Goal: Information Seeking & Learning: Learn about a topic

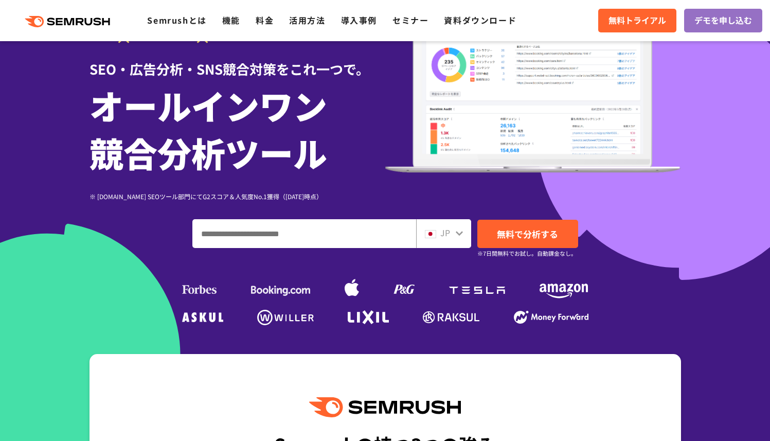
click at [291, 231] on input "ドメイン、キーワードまたはURLを入力してください" at bounding box center [304, 234] width 223 height 28
paste input "**********"
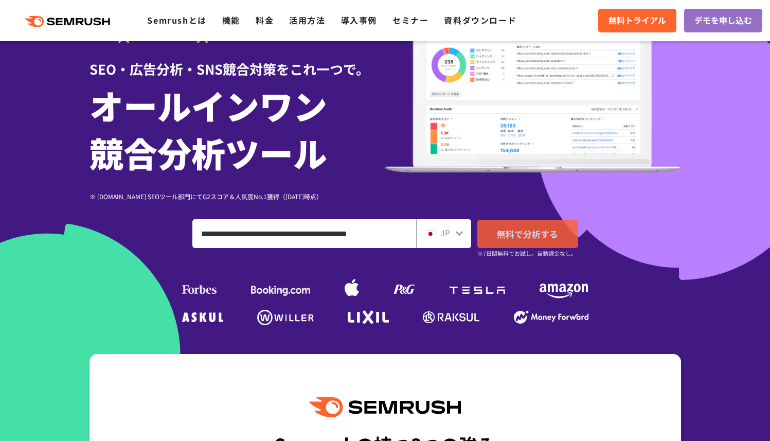
type input "**********"
click at [536, 238] on span "無料で分析する" at bounding box center [527, 233] width 61 height 13
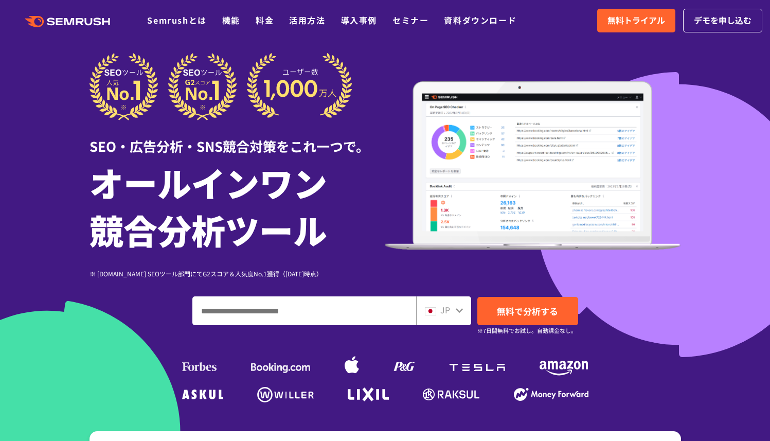
scroll to position [79, 0]
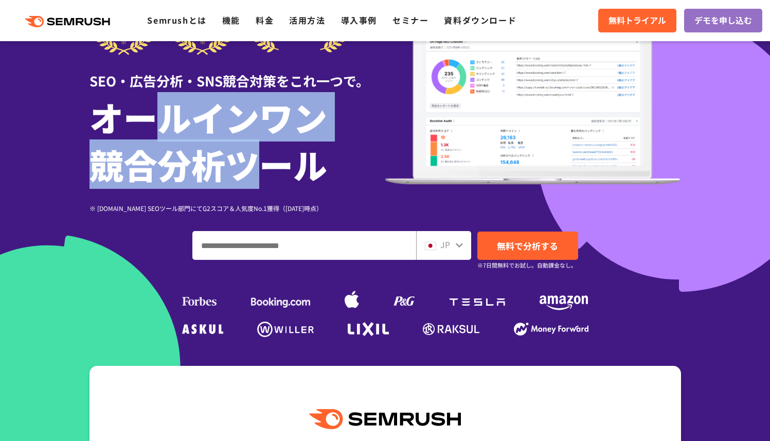
drag, startPoint x: 248, startPoint y: 147, endPoint x: 271, endPoint y: 154, distance: 24.7
click at [261, 150] on h1 "オールインワン 競合分析ツール" at bounding box center [237, 140] width 296 height 95
click at [275, 155] on h1 "オールインワン 競合分析ツール" at bounding box center [237, 140] width 296 height 95
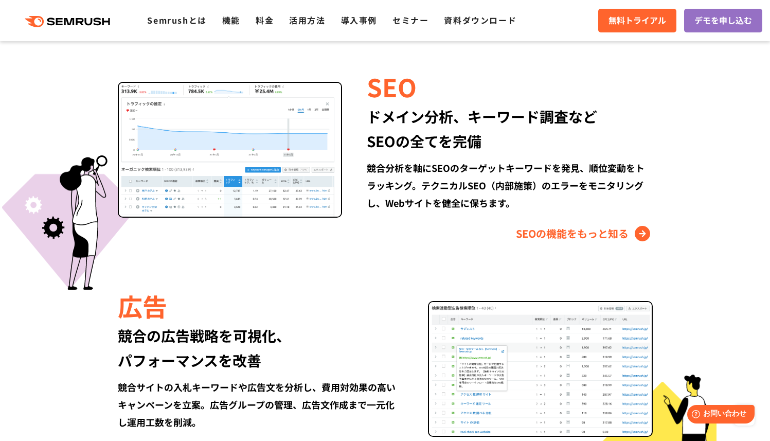
scroll to position [960, 0]
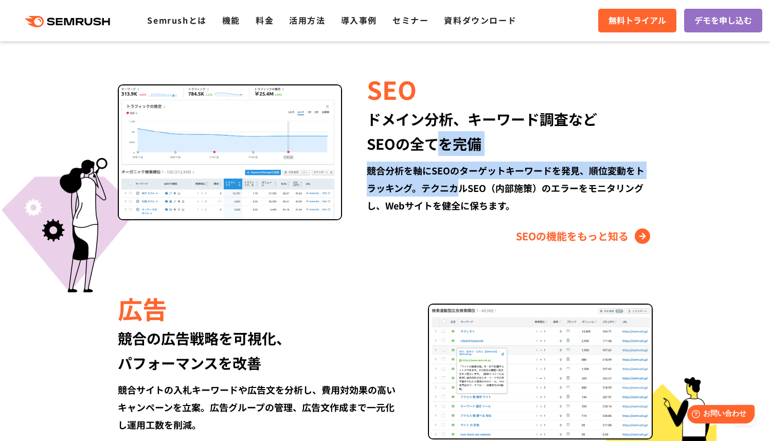
drag, startPoint x: 439, startPoint y: 142, endPoint x: 478, endPoint y: 200, distance: 69.9
click at [467, 187] on div "SEO ドメイン分析、キーワード調査など SEOの全てを完備 競合分析を軸にSEOのターゲットキーワードを発見、順位変動をトラッキング。テクニカルSEO（内部…" at bounding box center [497, 157] width 310 height 173
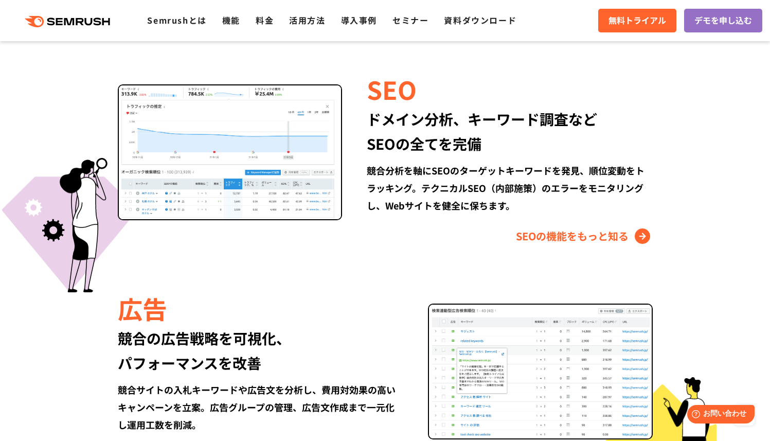
drag, startPoint x: 485, startPoint y: 203, endPoint x: 523, endPoint y: 201, distance: 38.1
click at [485, 203] on div "競合分析を軸にSEOのターゲットキーワードを発見、順位変動をトラッキング。テクニカルSEO（内部施策）のエラーをモニタリングし、Webサイトを健全に保ちます。" at bounding box center [509, 187] width 285 height 52
click at [524, 201] on div "競合分析を軸にSEOのターゲットキーワードを発見、順位変動をトラッキング。テクニカルSEO（内部施策）のエラーをモニタリングし、Webサイトを健全に保ちます。" at bounding box center [509, 187] width 285 height 52
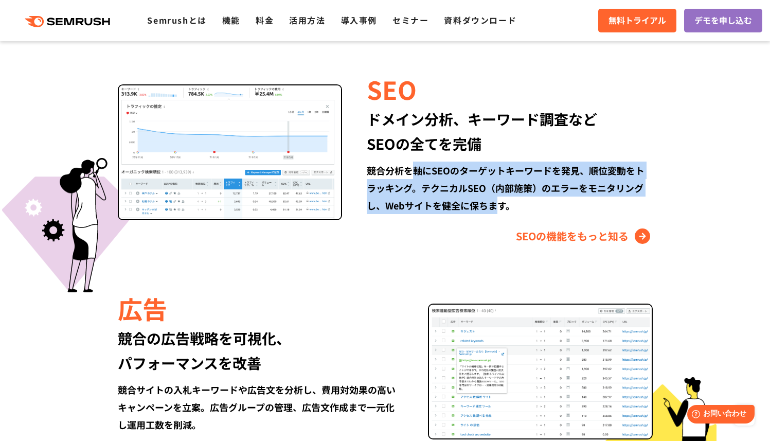
drag, startPoint x: 473, startPoint y: 199, endPoint x: 390, endPoint y: 157, distance: 92.9
click at [400, 159] on div "SEO ドメイン分析、キーワード調査など SEOの全てを完備 競合分析を軸にSEOのターゲットキーワードを発見、順位変動をトラッキング。テクニカルSEO（内部…" at bounding box center [497, 157] width 310 height 173
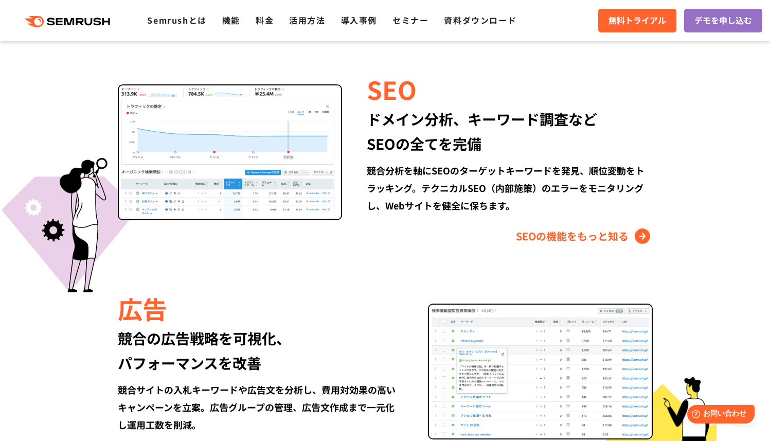
drag, startPoint x: 454, startPoint y: 170, endPoint x: 464, endPoint y: 174, distance: 11.6
click at [454, 171] on div "競合分析を軸にSEOのターゲットキーワードを発見、順位変動をトラッキング。テクニカルSEO（内部施策）のエラーをモニタリングし、Webサイトを健全に保ちます。" at bounding box center [509, 187] width 285 height 52
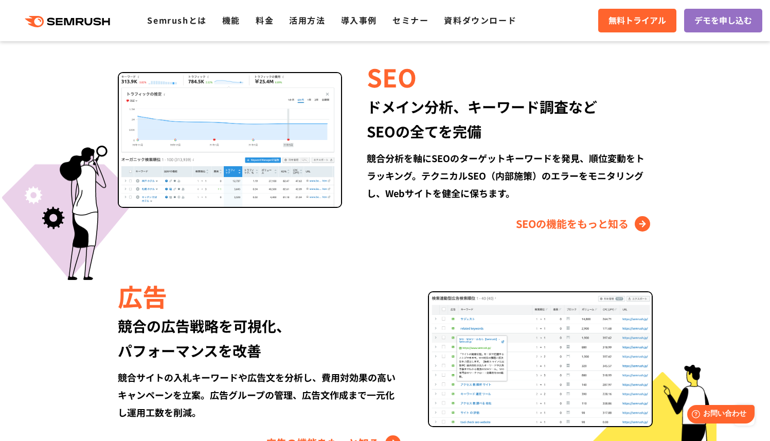
scroll to position [622, 0]
